Goal: Information Seeking & Learning: Find specific fact

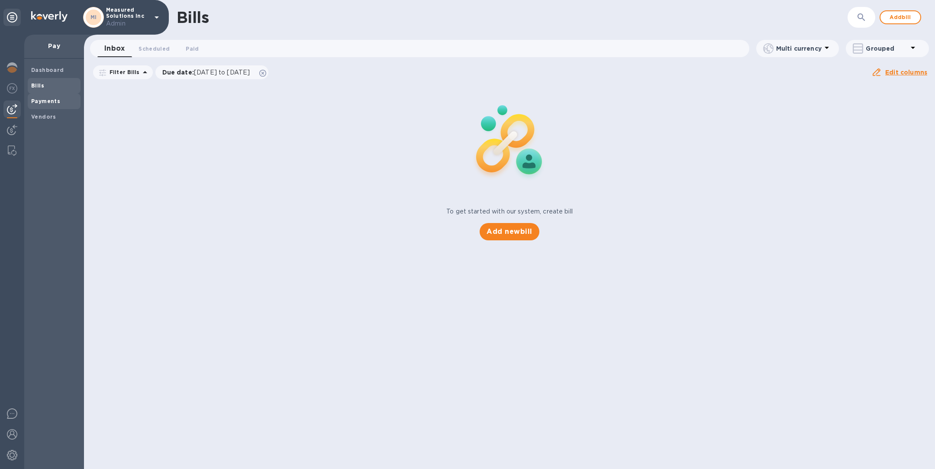
click at [64, 100] on span "Payments" at bounding box center [54, 101] width 46 height 9
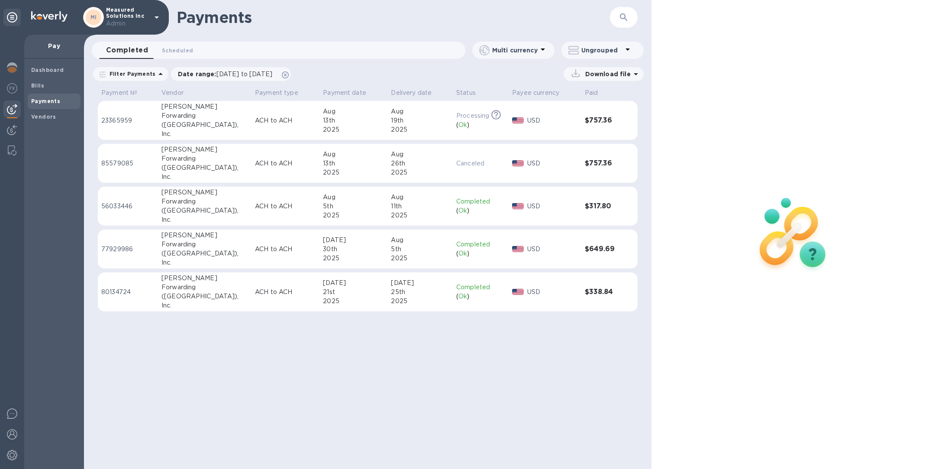
click at [255, 116] on p "ACH to ACH" at bounding box center [285, 120] width 61 height 9
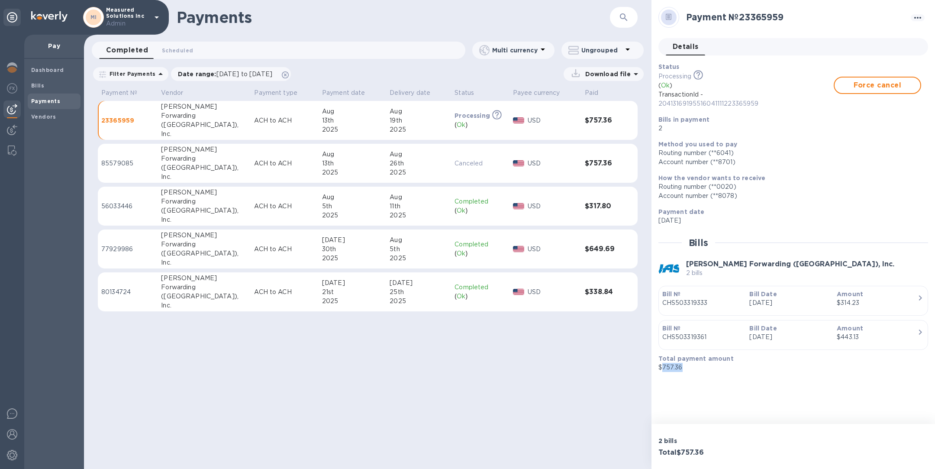
drag, startPoint x: 688, startPoint y: 369, endPoint x: 661, endPoint y: 364, distance: 27.7
click at [661, 364] on p "$757.36" at bounding box center [789, 367] width 263 height 9
copy p "757.36"
click at [682, 374] on div "Total payment amount $757.36" at bounding box center [790, 362] width 270 height 25
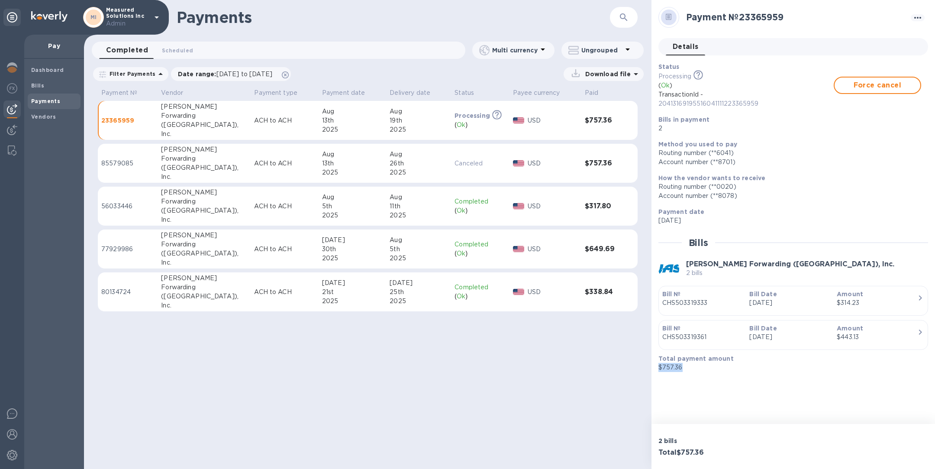
drag, startPoint x: 686, startPoint y: 363, endPoint x: 654, endPoint y: 363, distance: 32.4
click at [655, 363] on div "Total payment amount $757.36" at bounding box center [790, 362] width 270 height 25
copy p "$757.36"
drag, startPoint x: 761, startPoint y: 103, endPoint x: 658, endPoint y: 93, distance: 103.8
click at [658, 93] on p "TransactionId - 20413169195516041111223365959" at bounding box center [745, 99] width 175 height 18
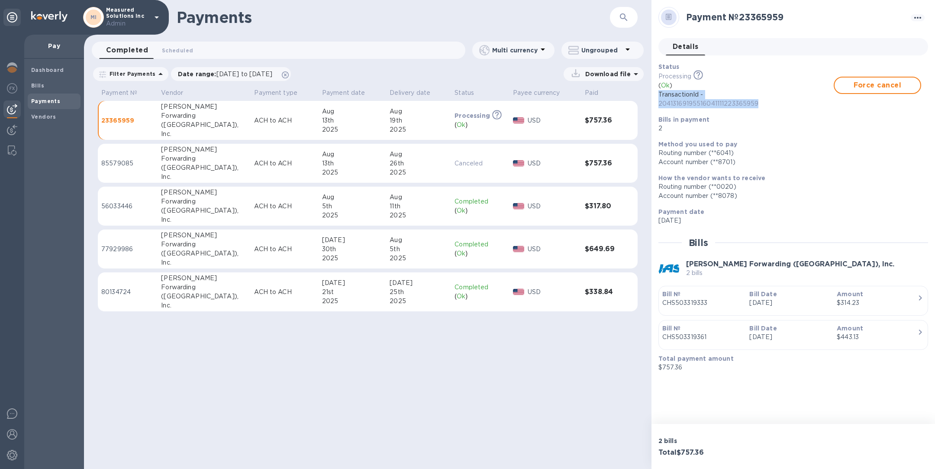
copy p "TransactionId - 20413169195516041111223365959"
